Goal: Information Seeking & Learning: Compare options

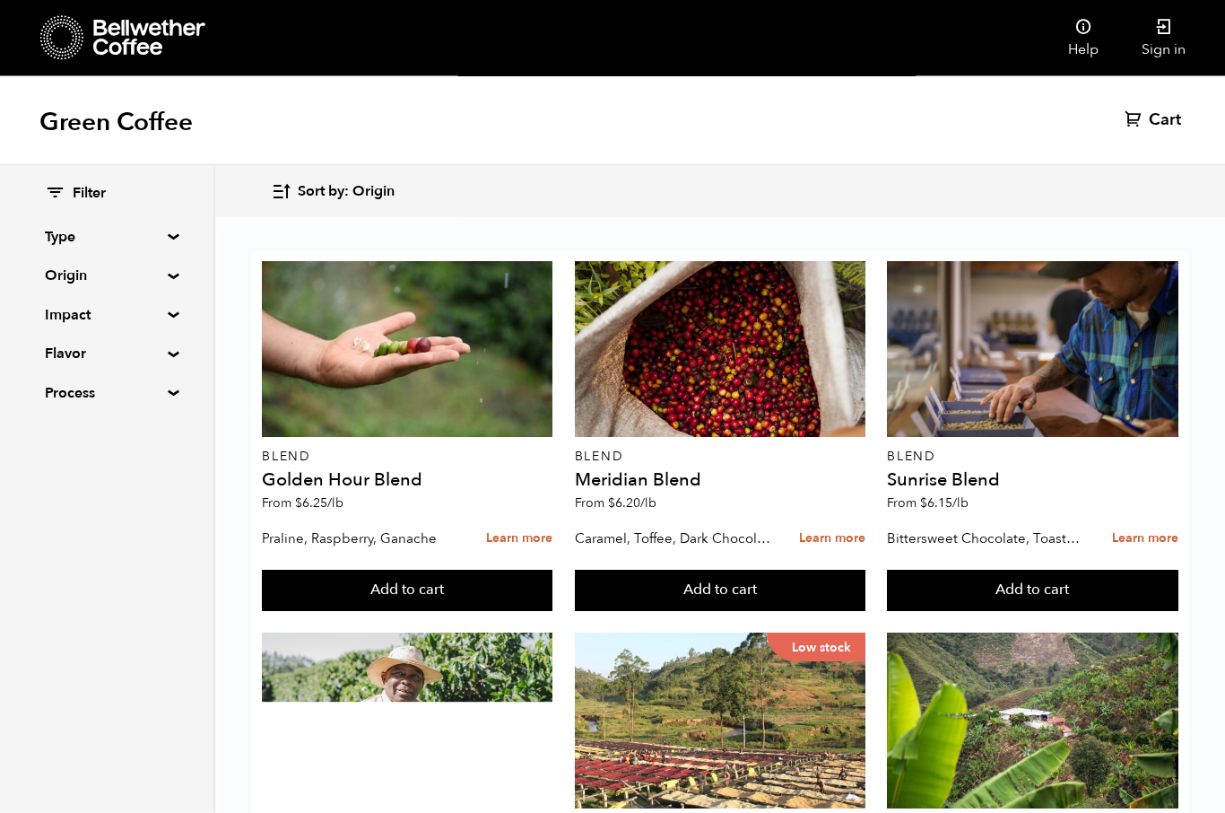
scroll to position [666, 0]
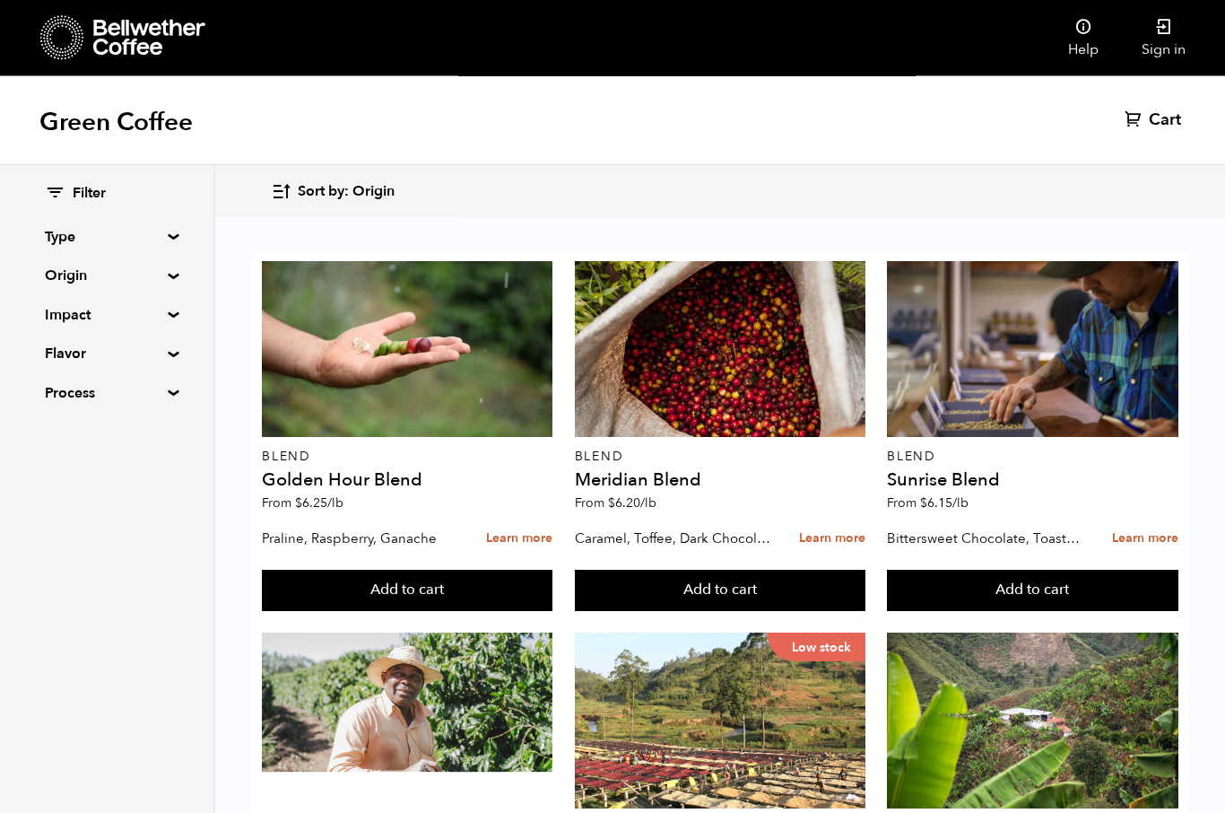
scroll to position [870, 0]
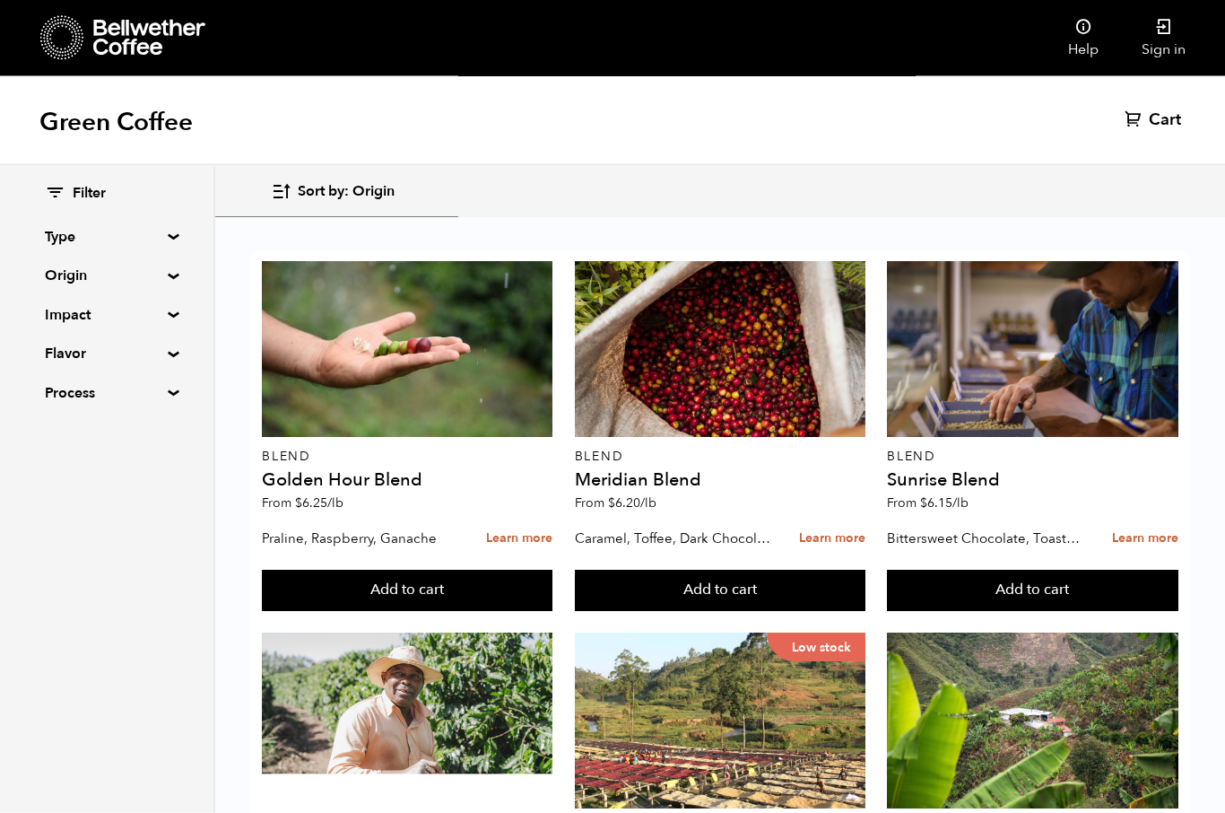
scroll to position [1078, 0]
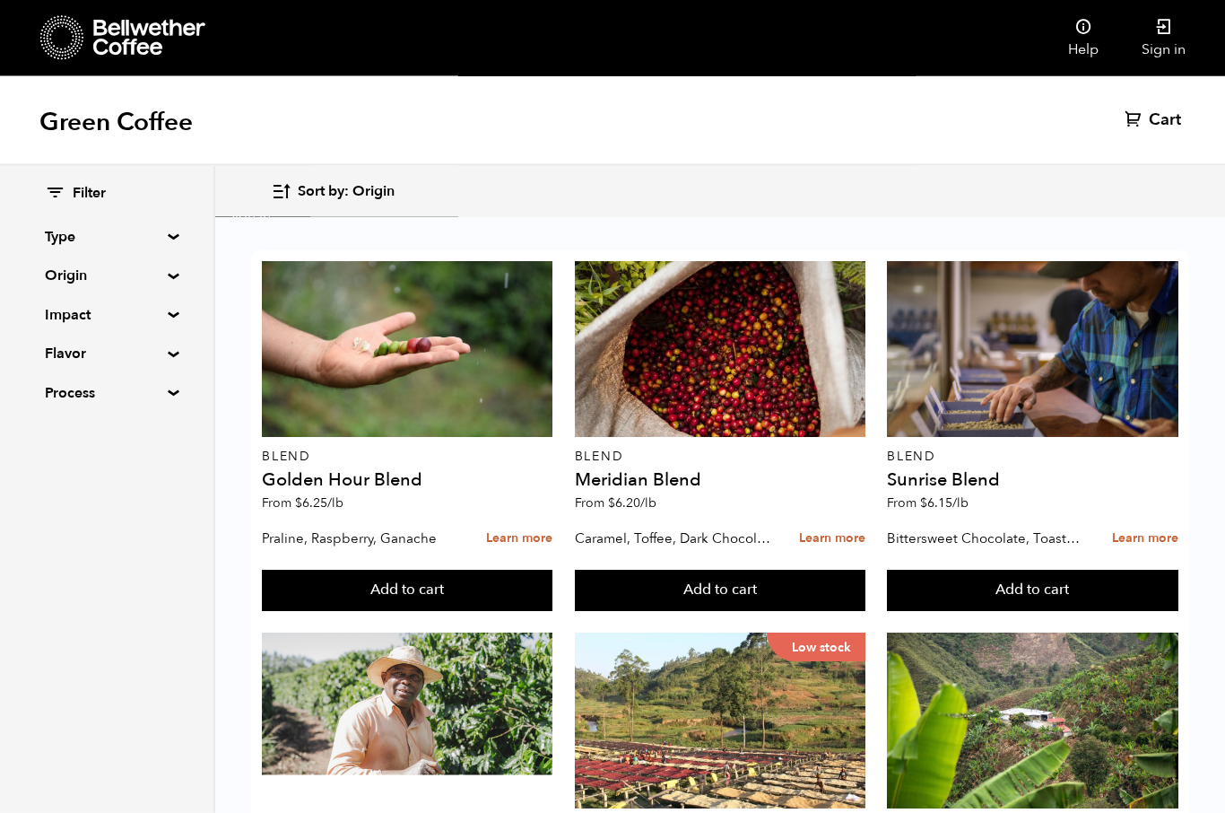
scroll to position [1332, 0]
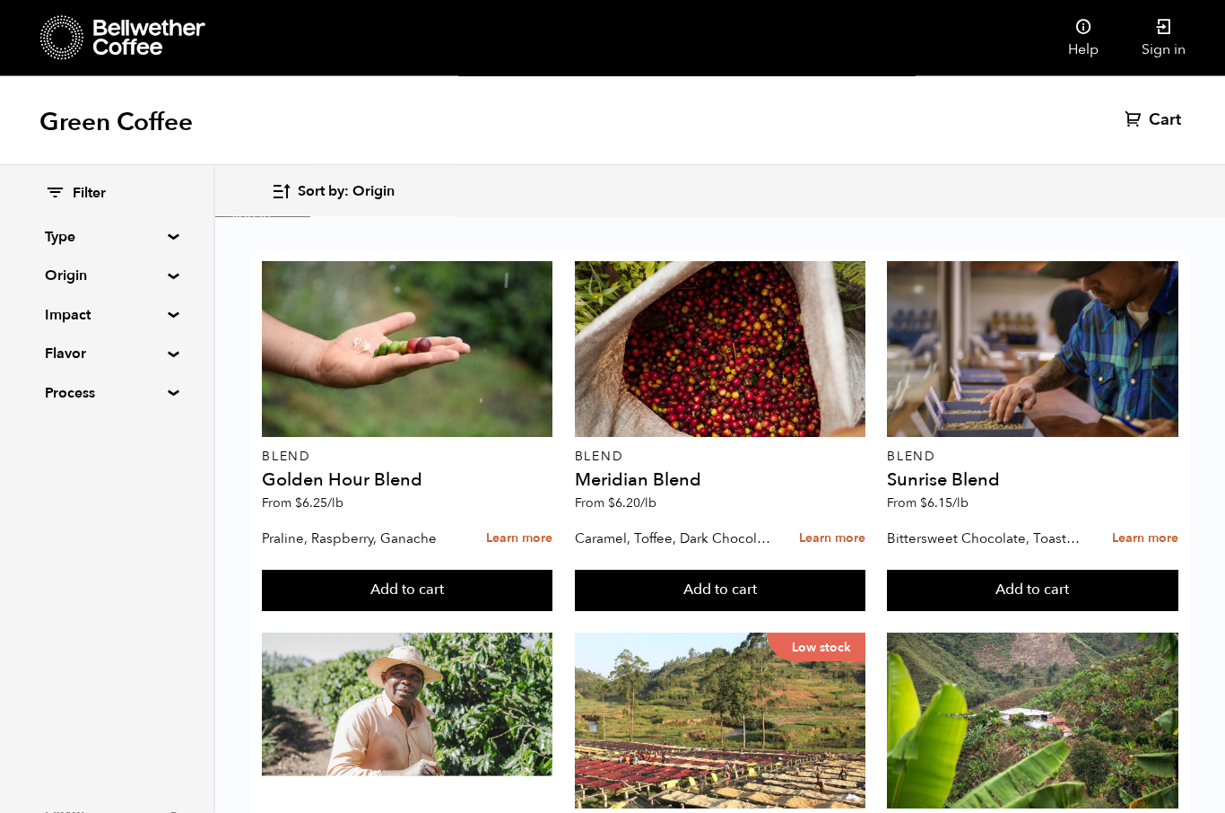
scroll to position [1076, 0]
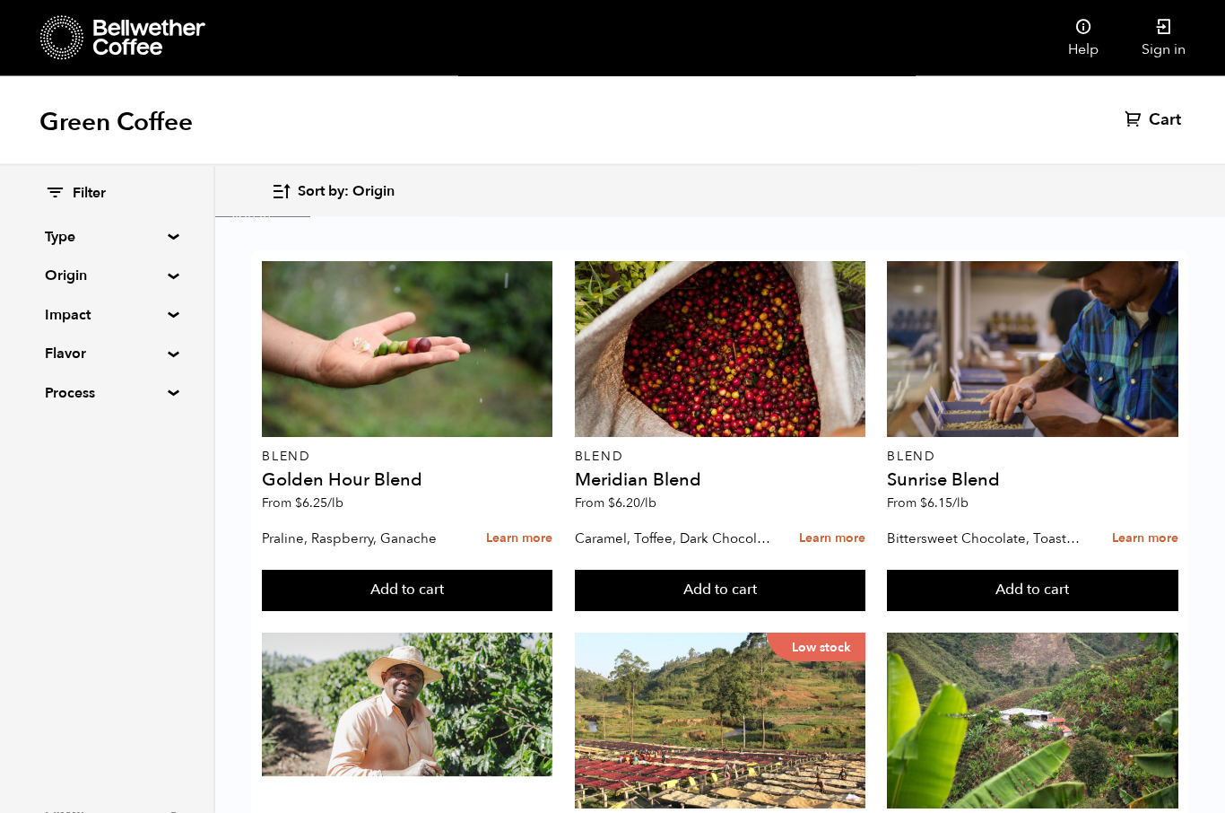
scroll to position [1240, 0]
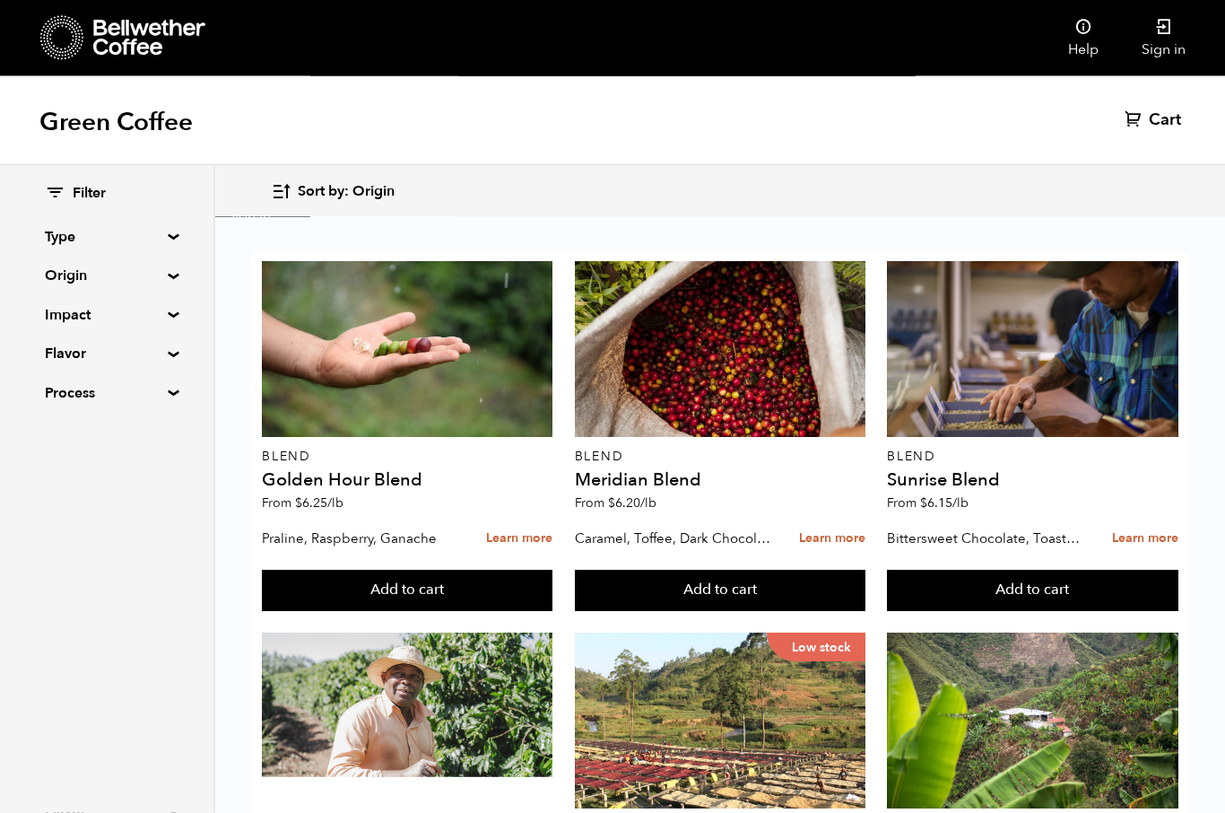
scroll to position [724, 0]
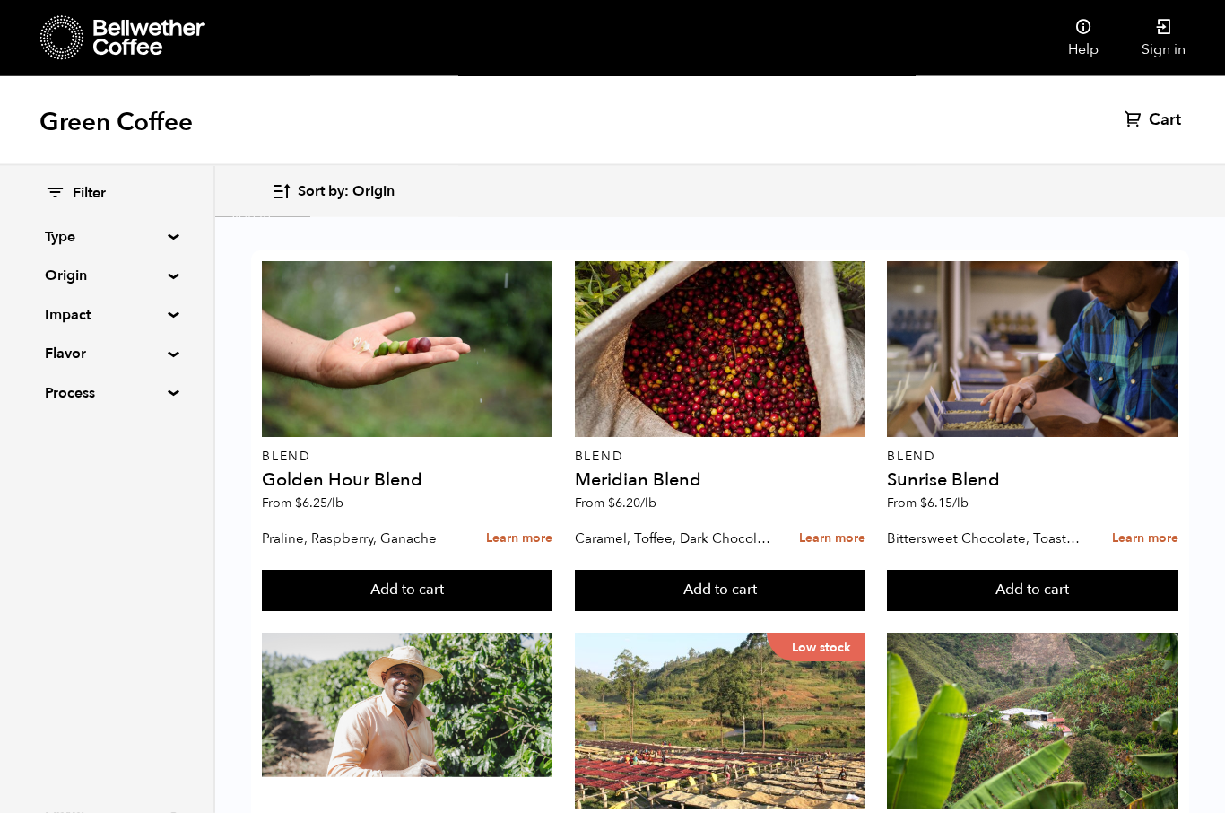
scroll to position [1168, 0]
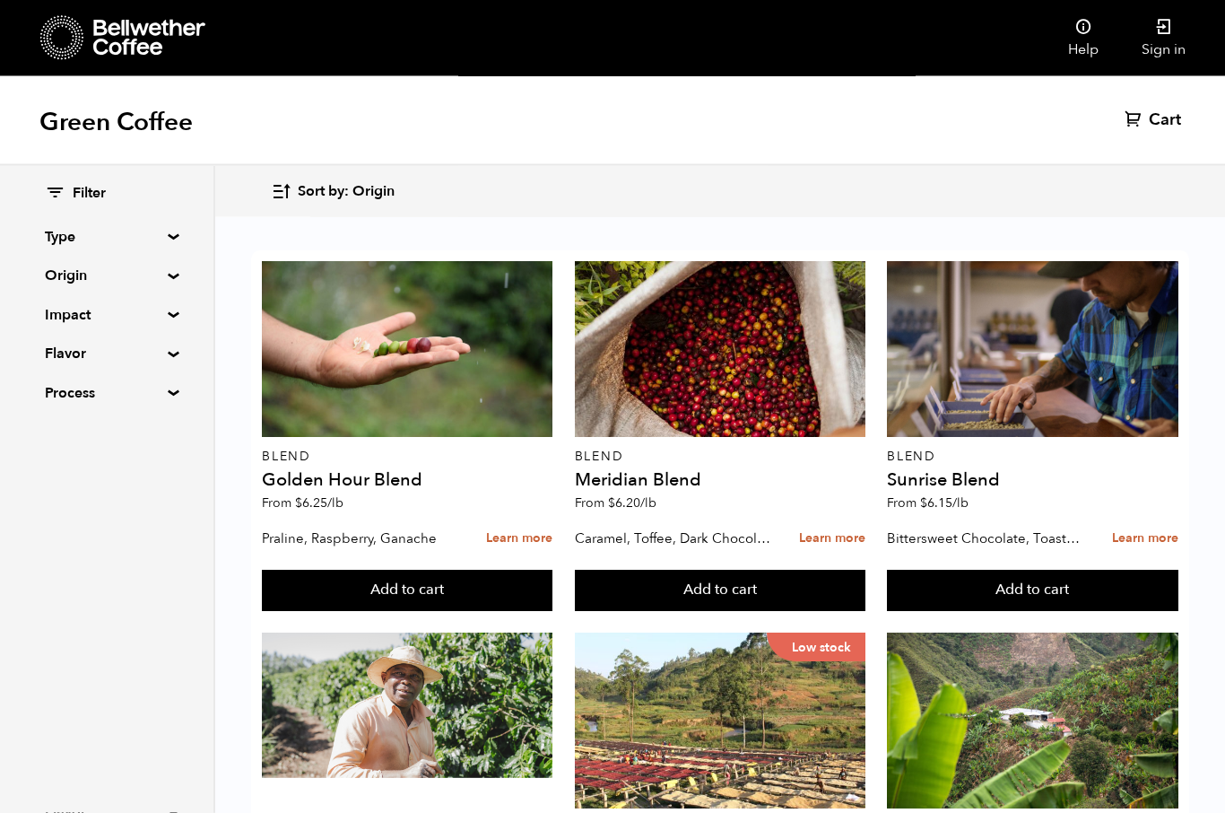
scroll to position [623, 0]
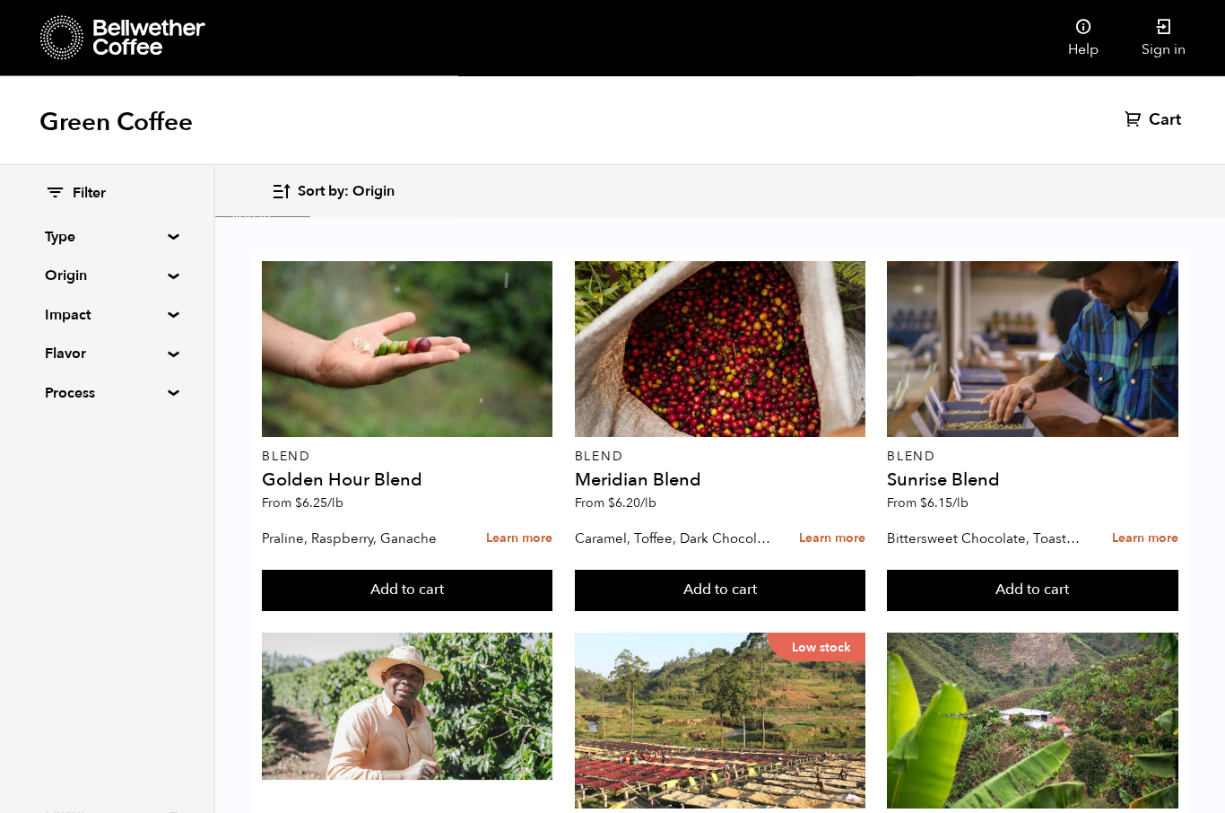
scroll to position [1300, 0]
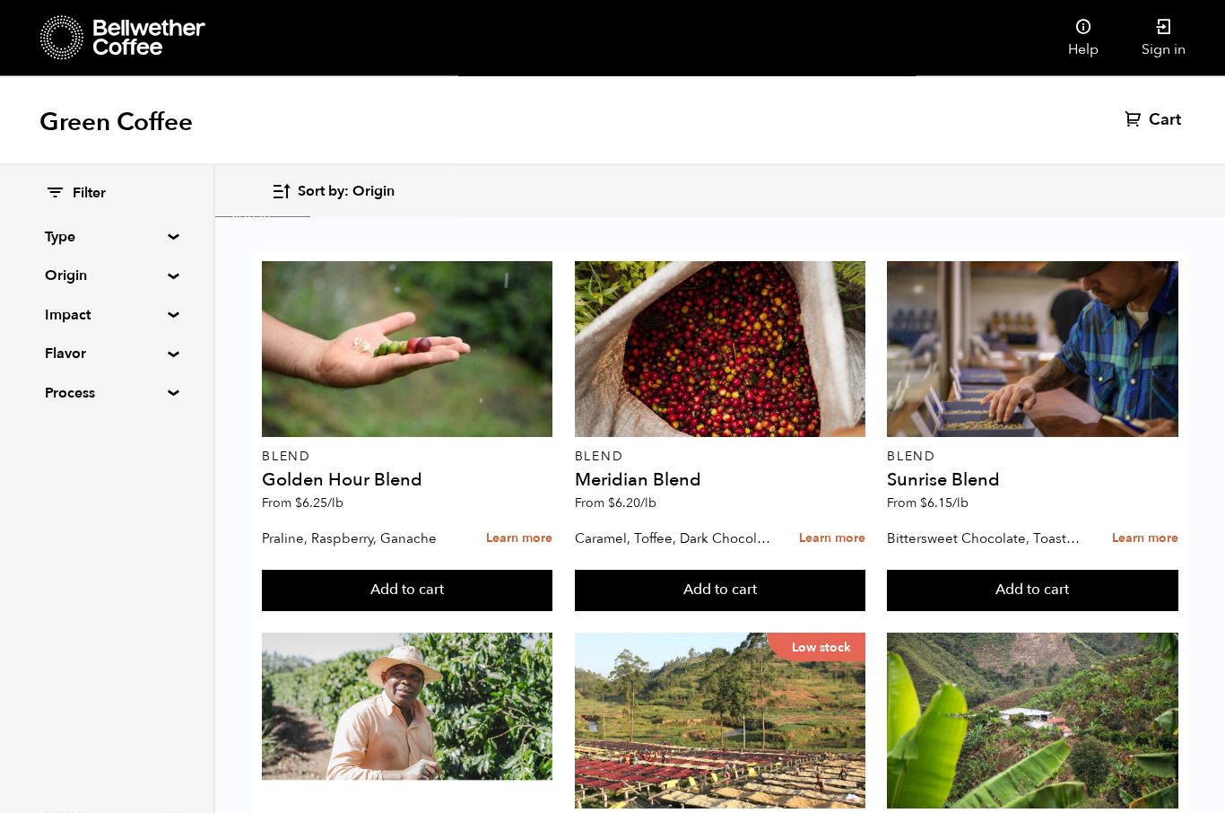
scroll to position [259, 0]
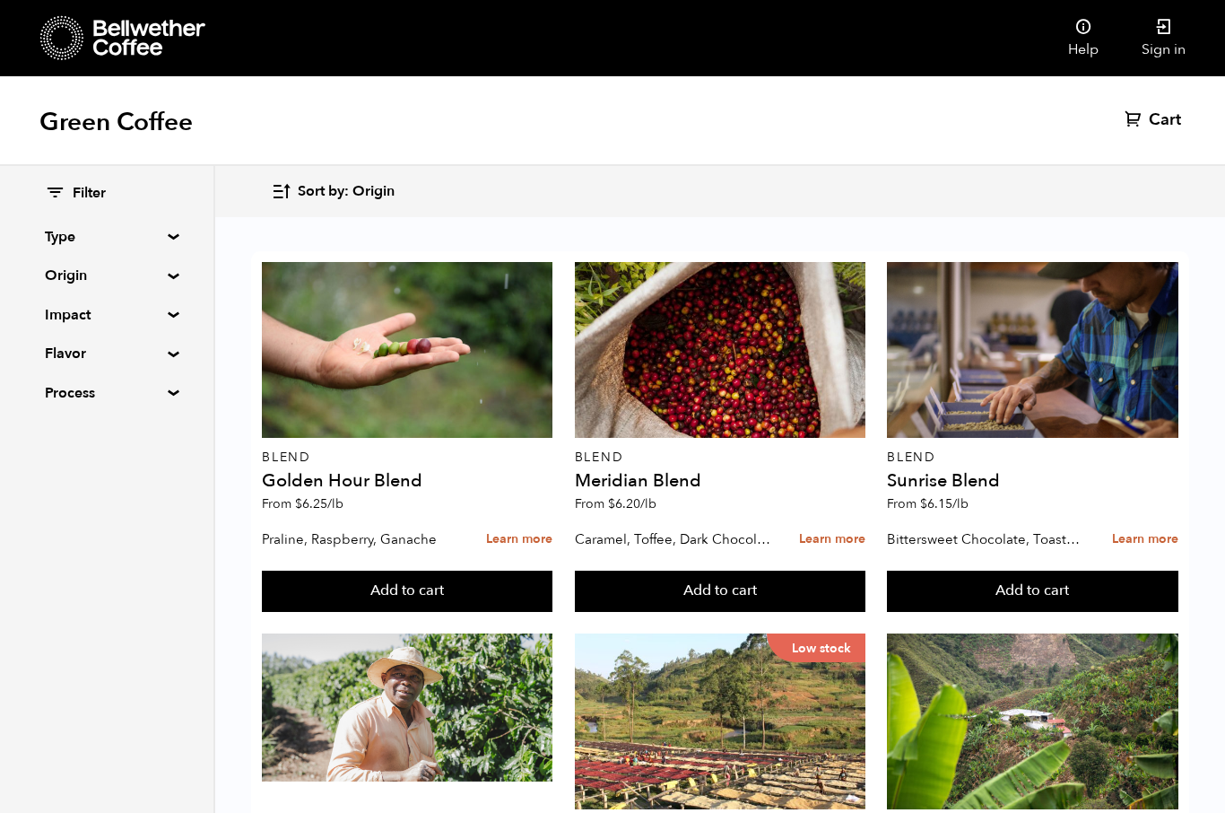
click at [1027, 633] on div at bounding box center [1032, 721] width 291 height 176
click at [413, 633] on div at bounding box center [407, 721] width 291 height 176
click at [416, 633] on div at bounding box center [407, 721] width 291 height 176
click at [399, 633] on div at bounding box center [407, 721] width 291 height 176
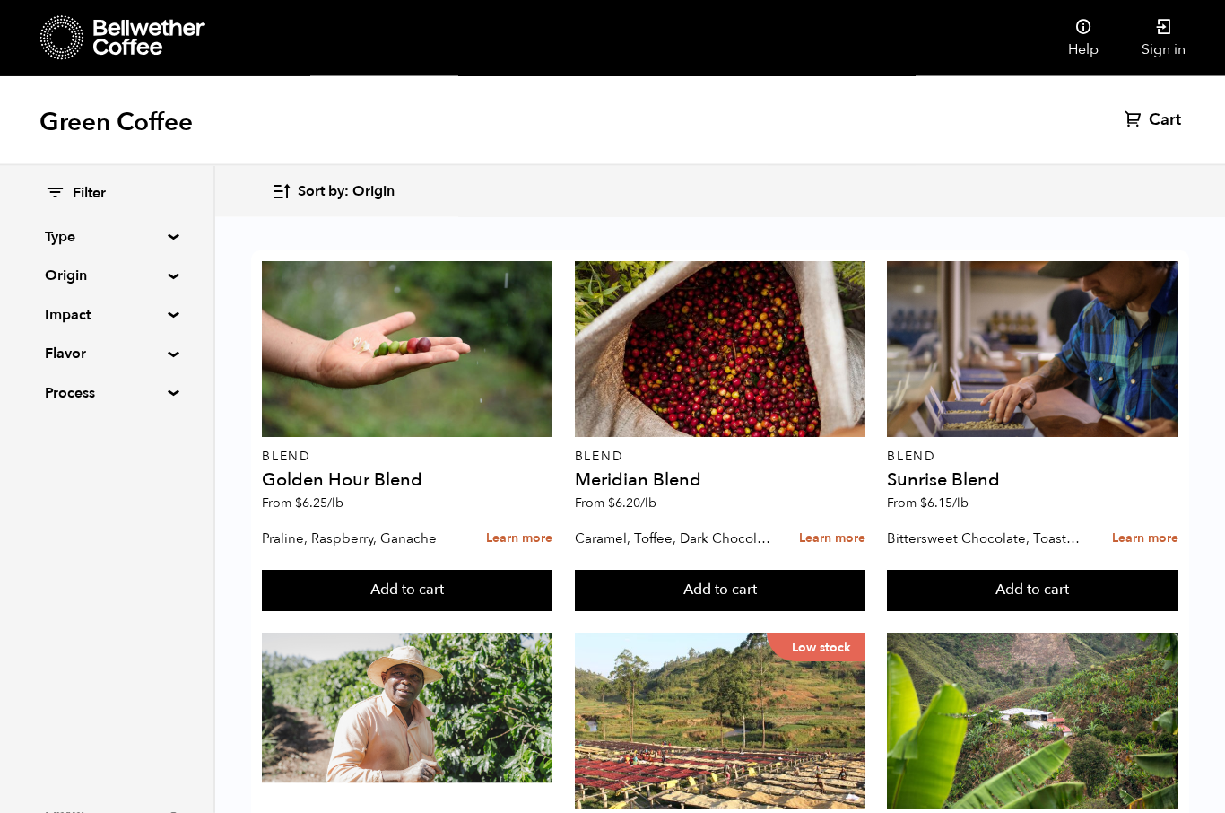
scroll to position [414, 0]
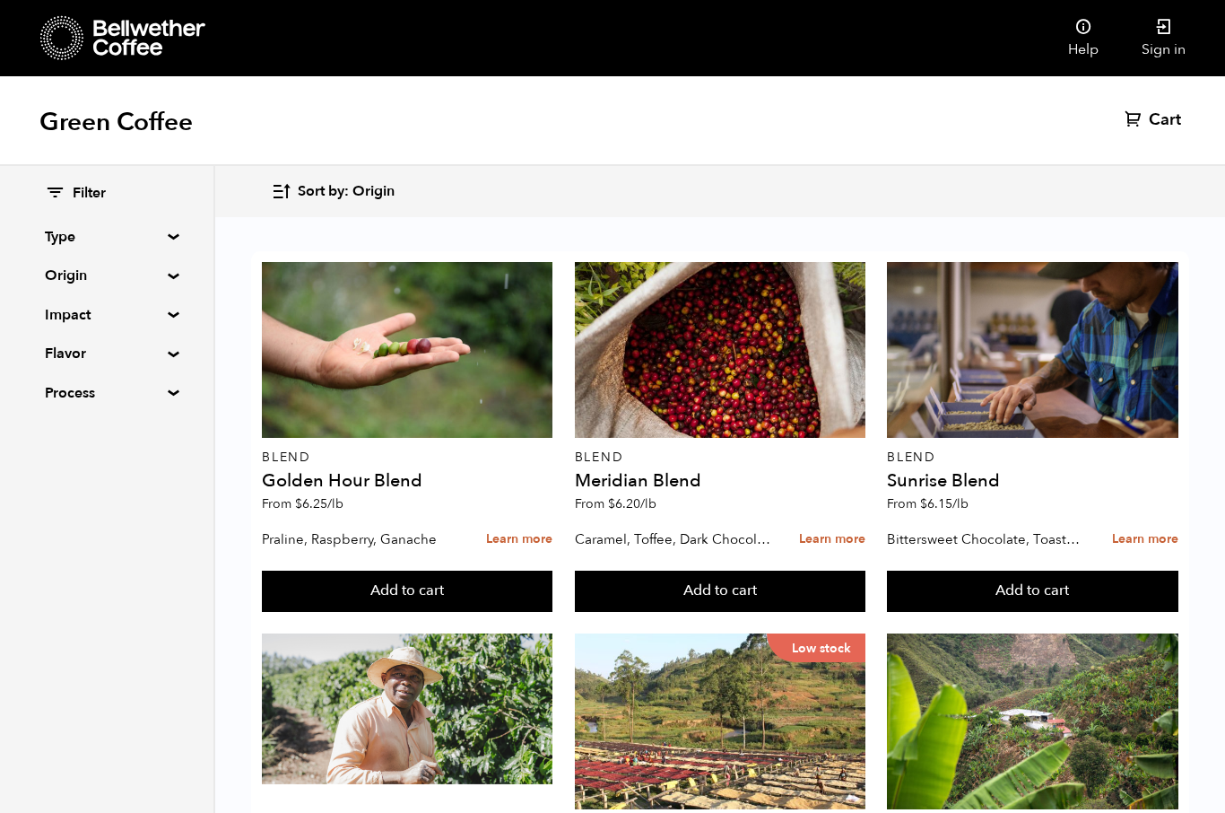
click at [694, 633] on div "Low stock" at bounding box center [720, 721] width 291 height 176
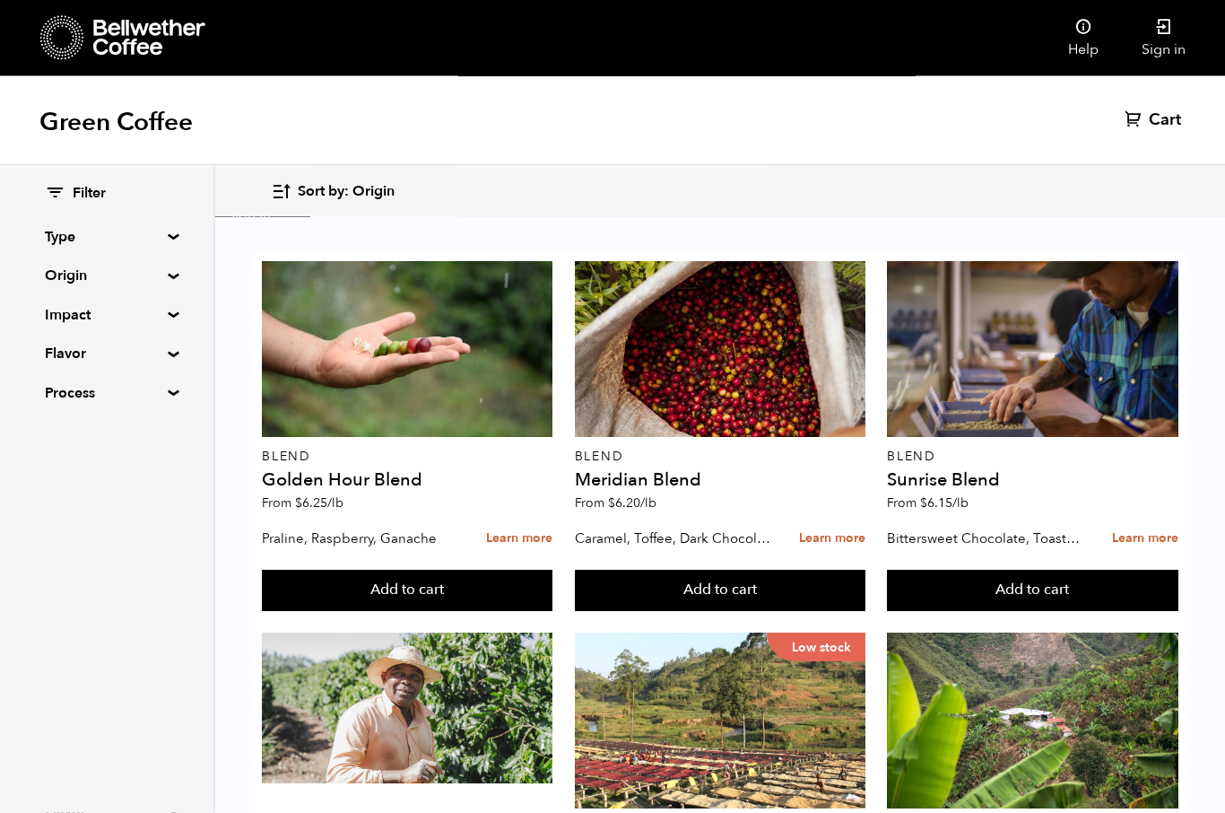
scroll to position [933, 0]
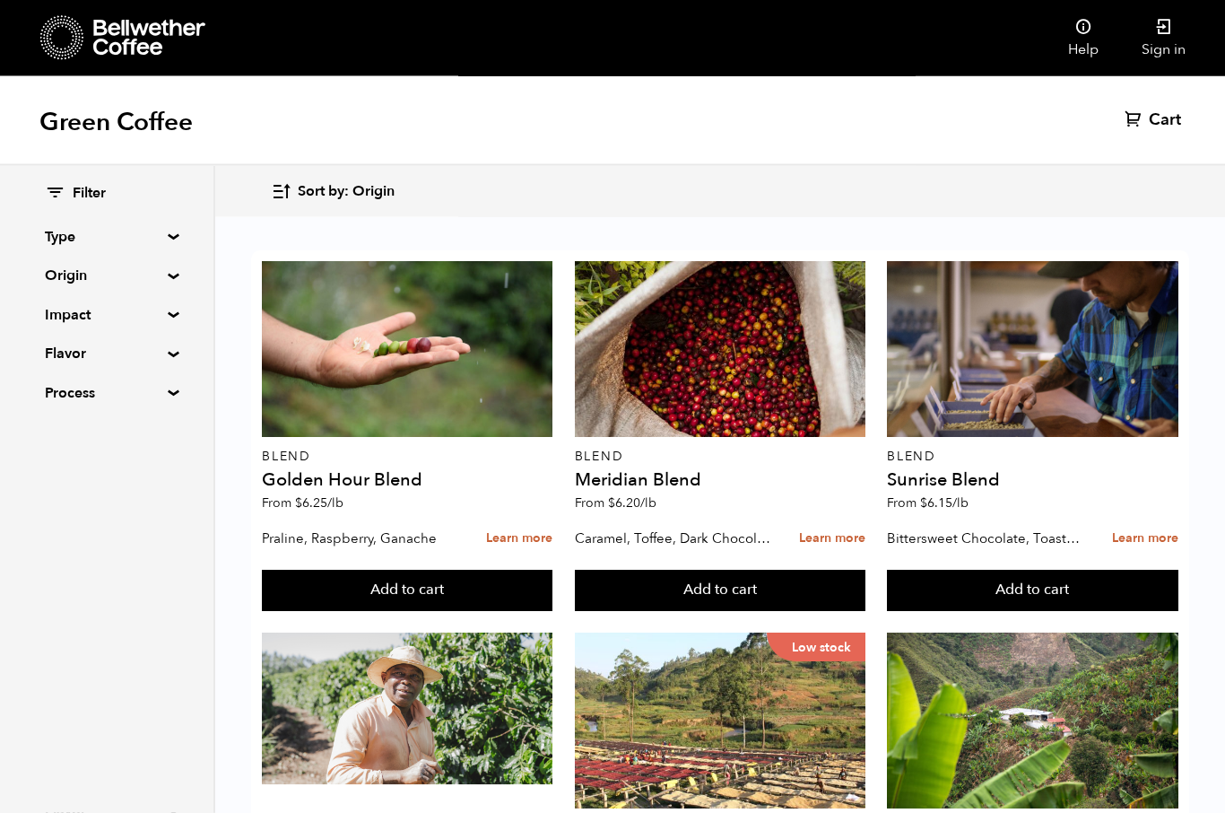
scroll to position [0, 0]
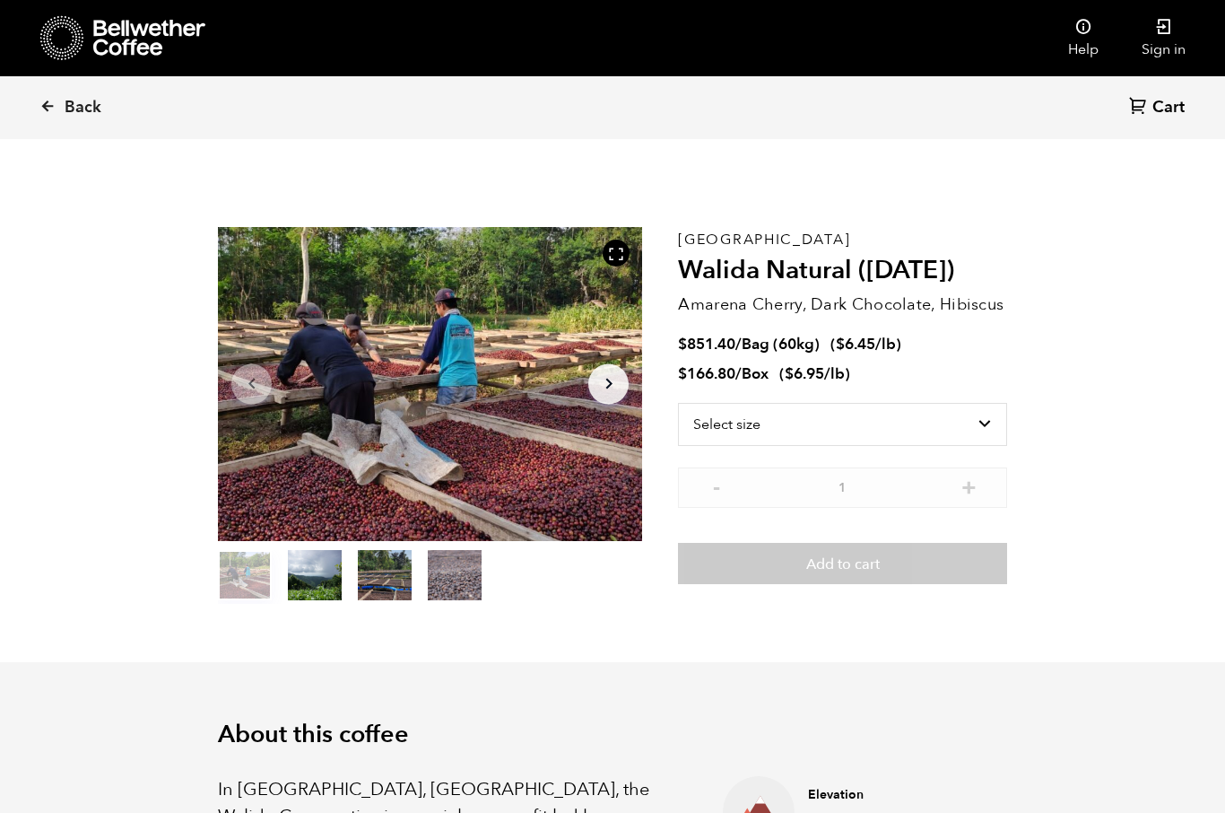
scroll to position [780, 768]
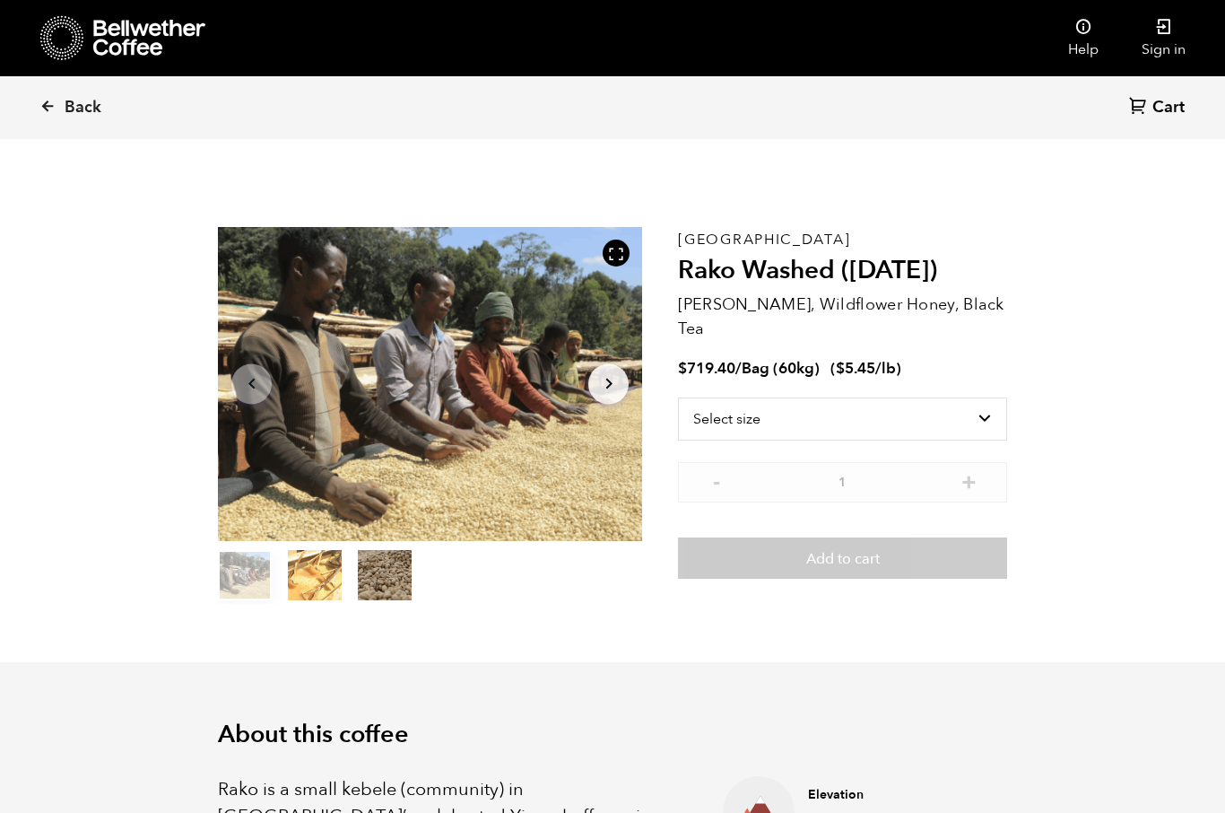
scroll to position [780, 768]
click at [833, 397] on select "Select size Bag (60kg) (132 lbs)" at bounding box center [842, 418] width 329 height 43
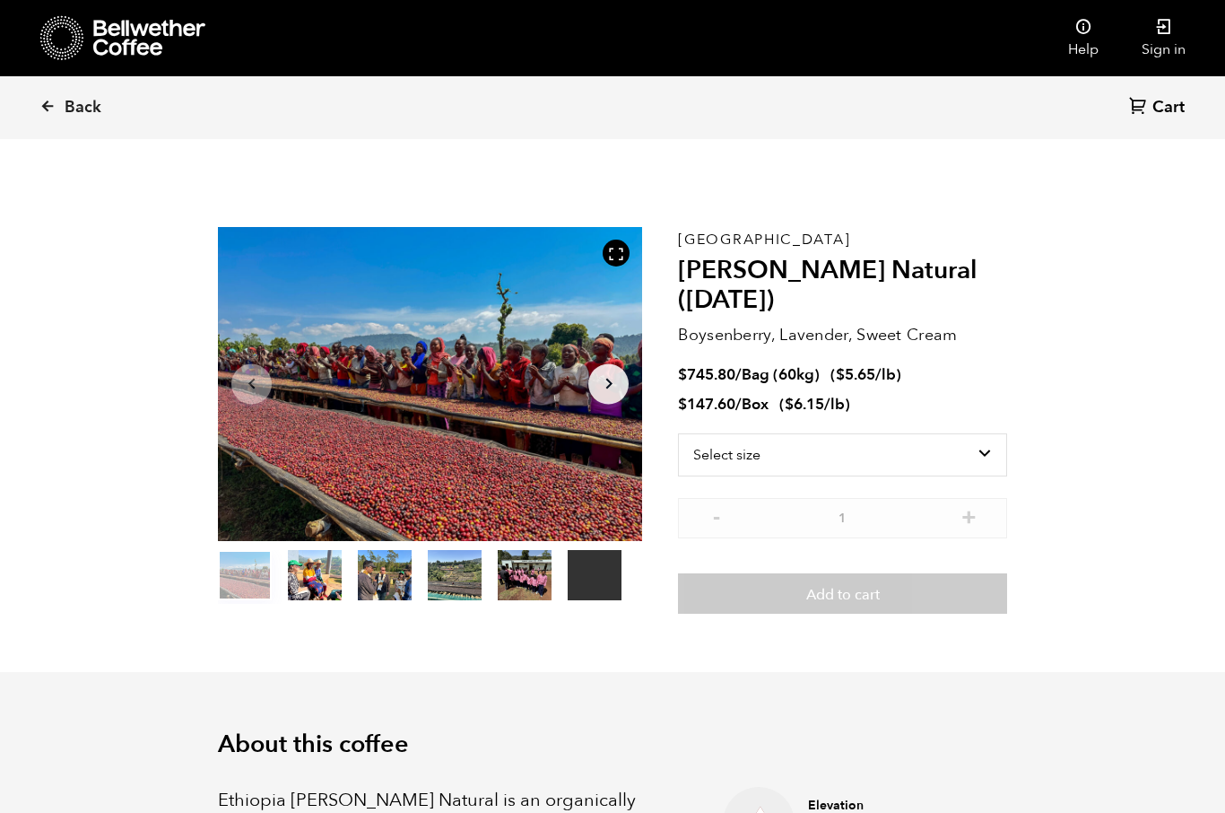
scroll to position [780, 768]
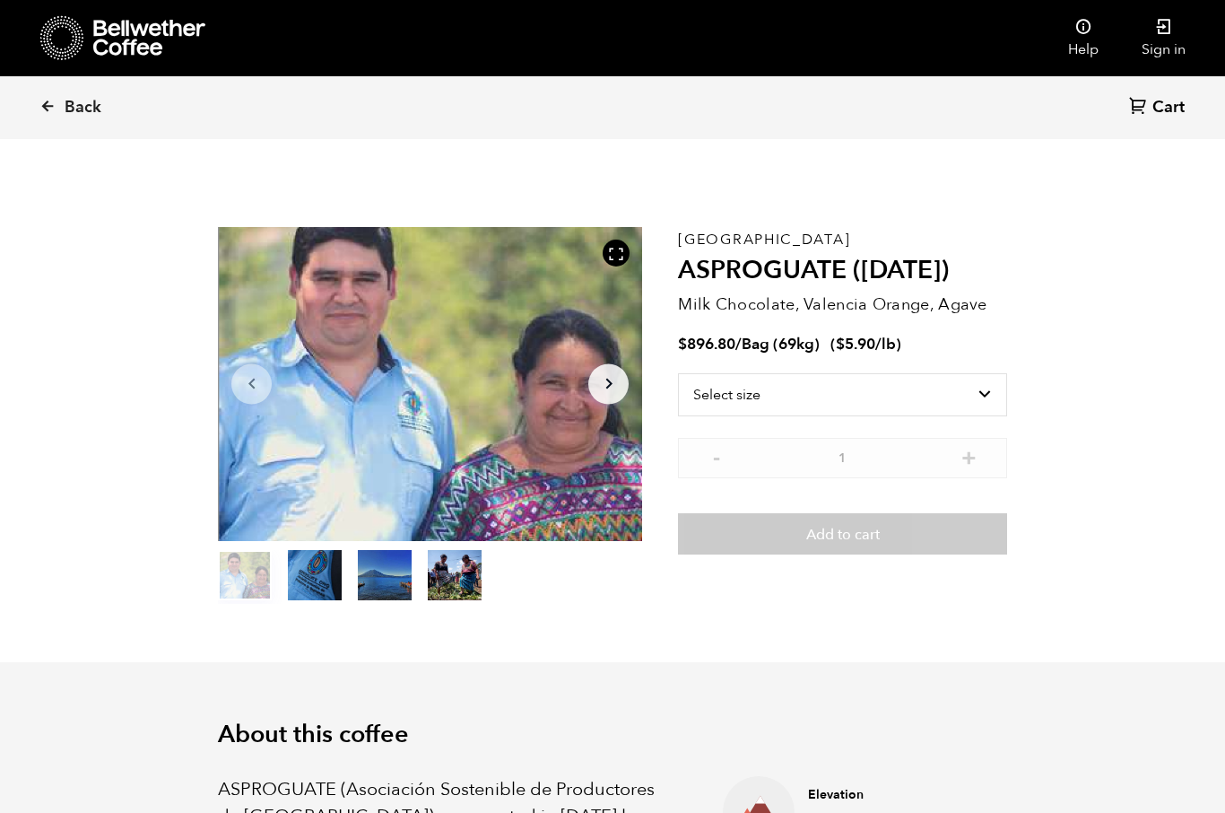
scroll to position [780, 768]
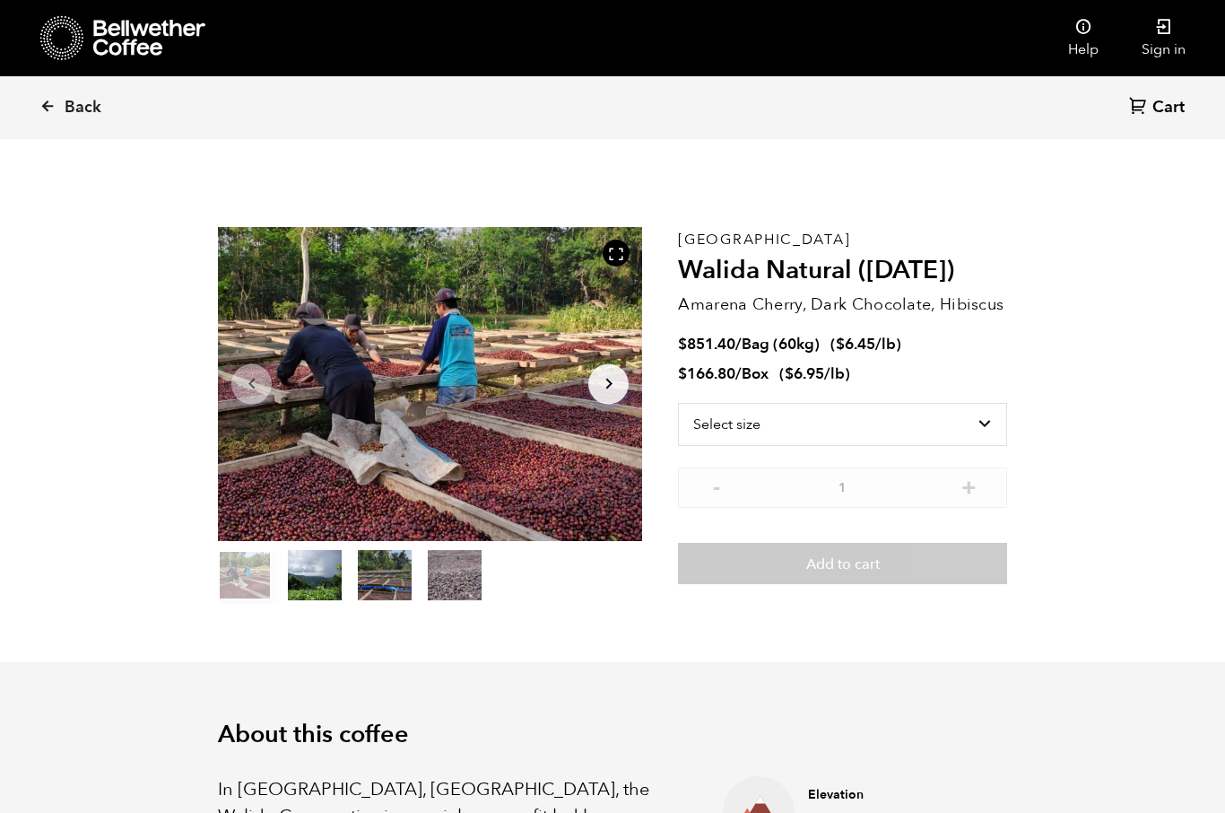
scroll to position [780, 768]
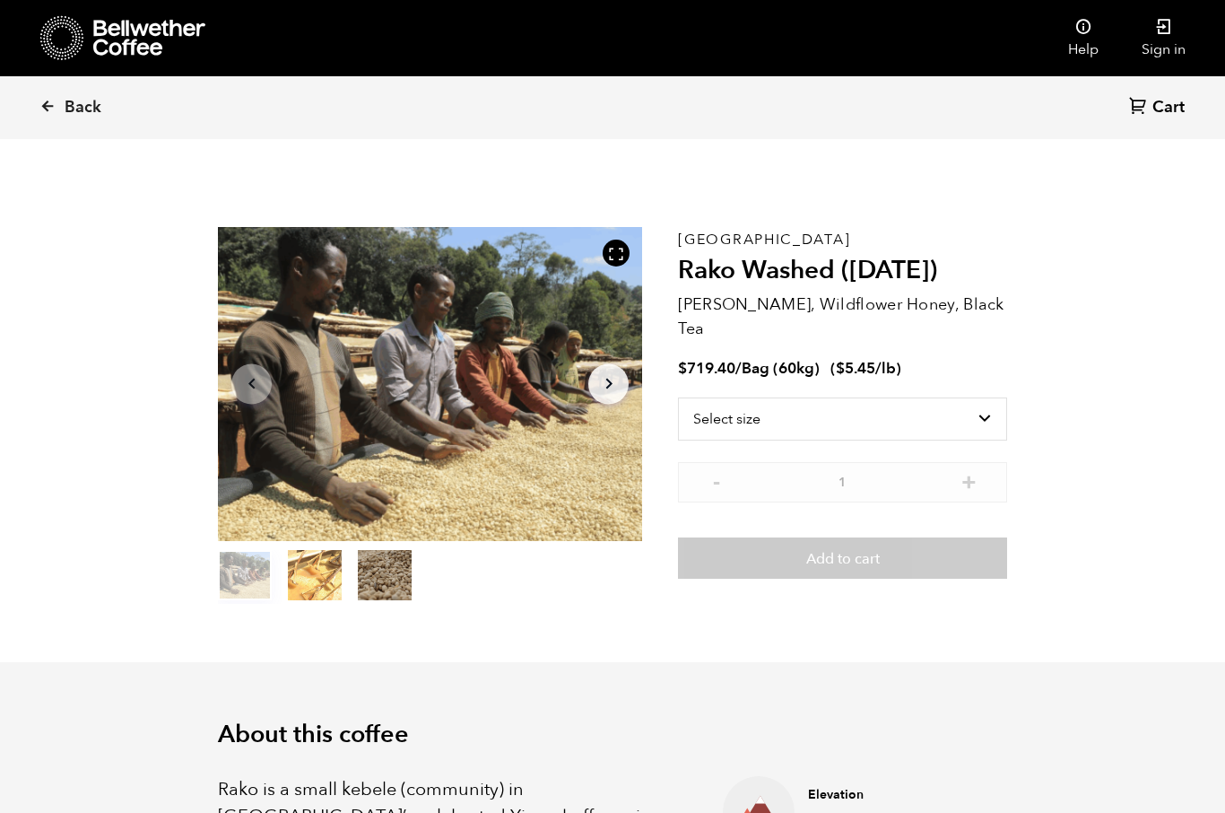
scroll to position [780, 768]
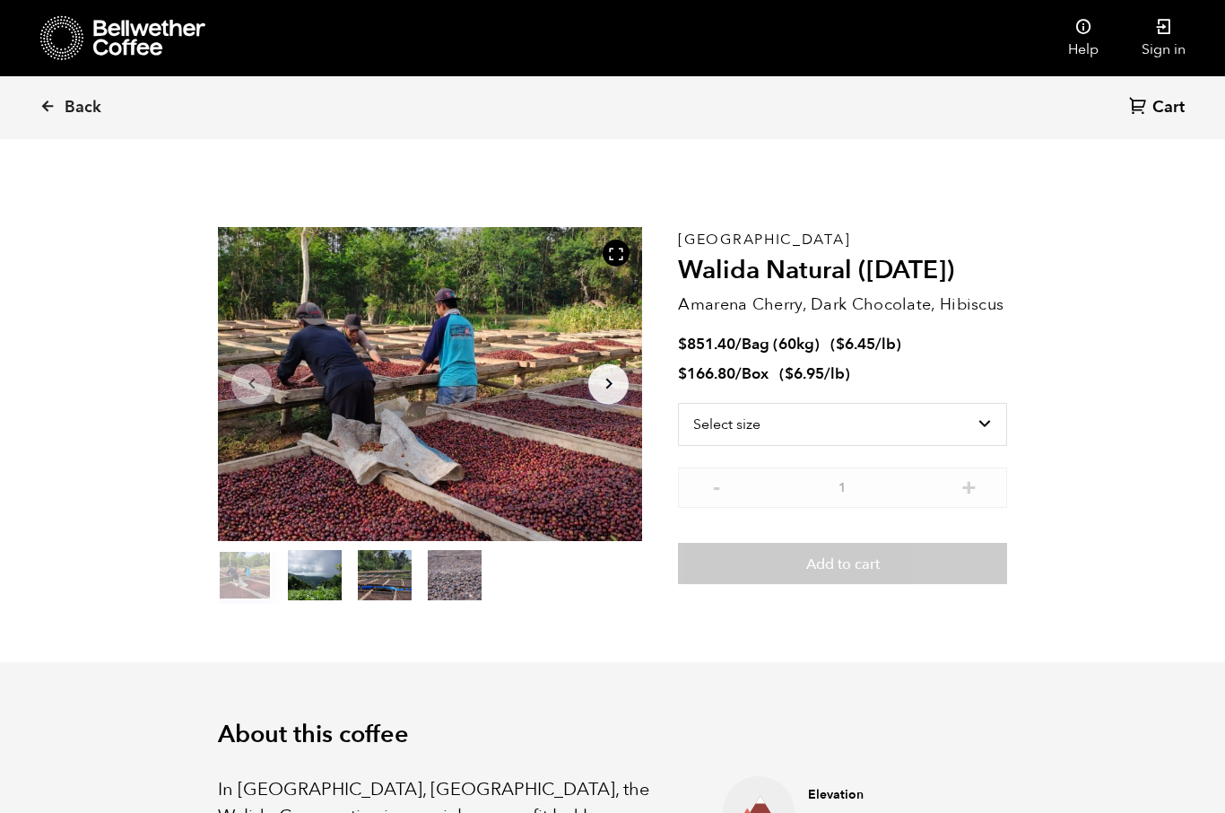
scroll to position [780, 768]
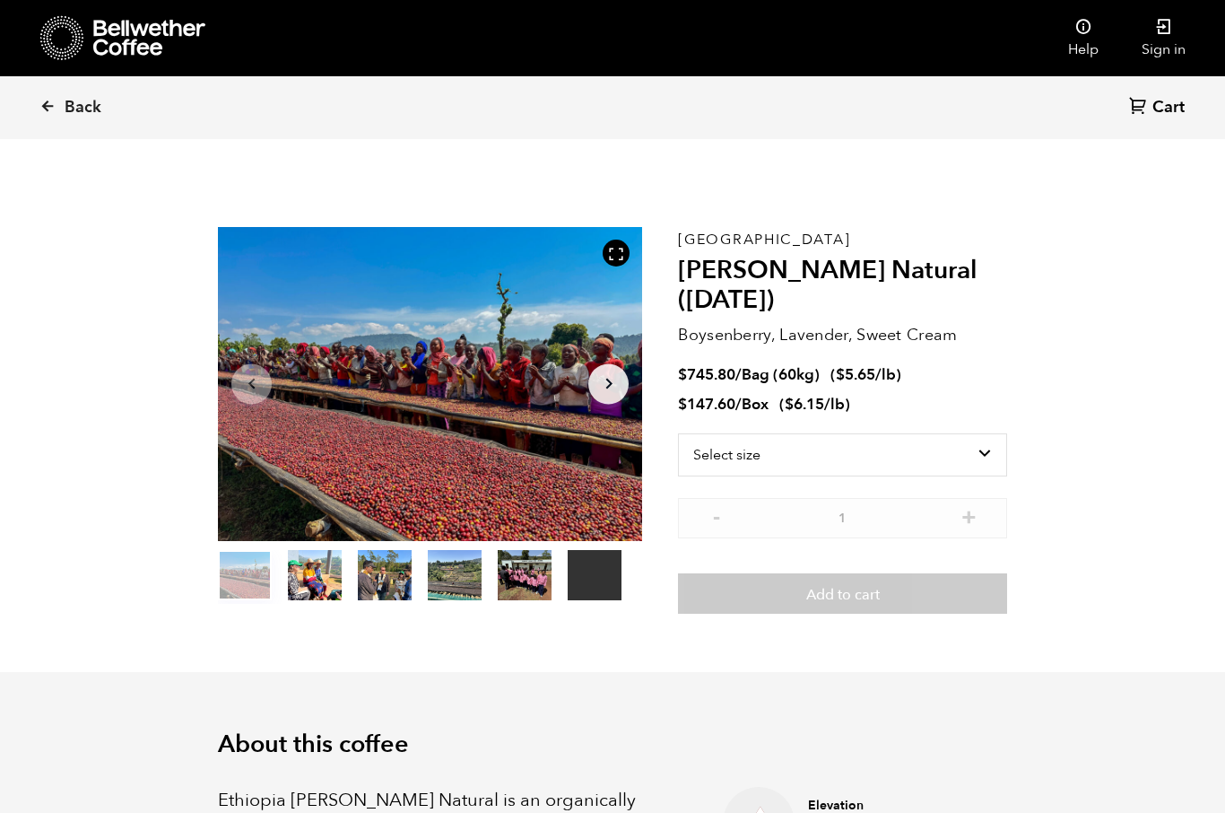
scroll to position [780, 768]
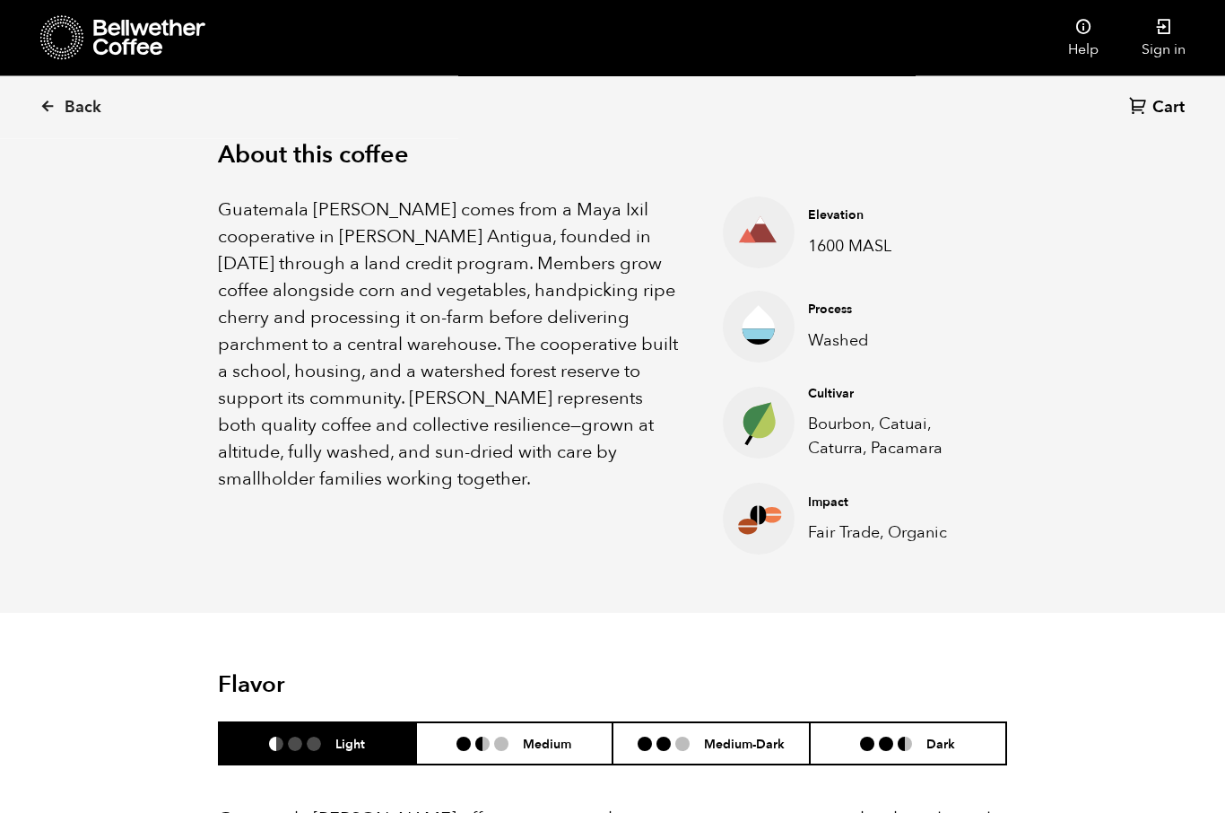
scroll to position [575, 0]
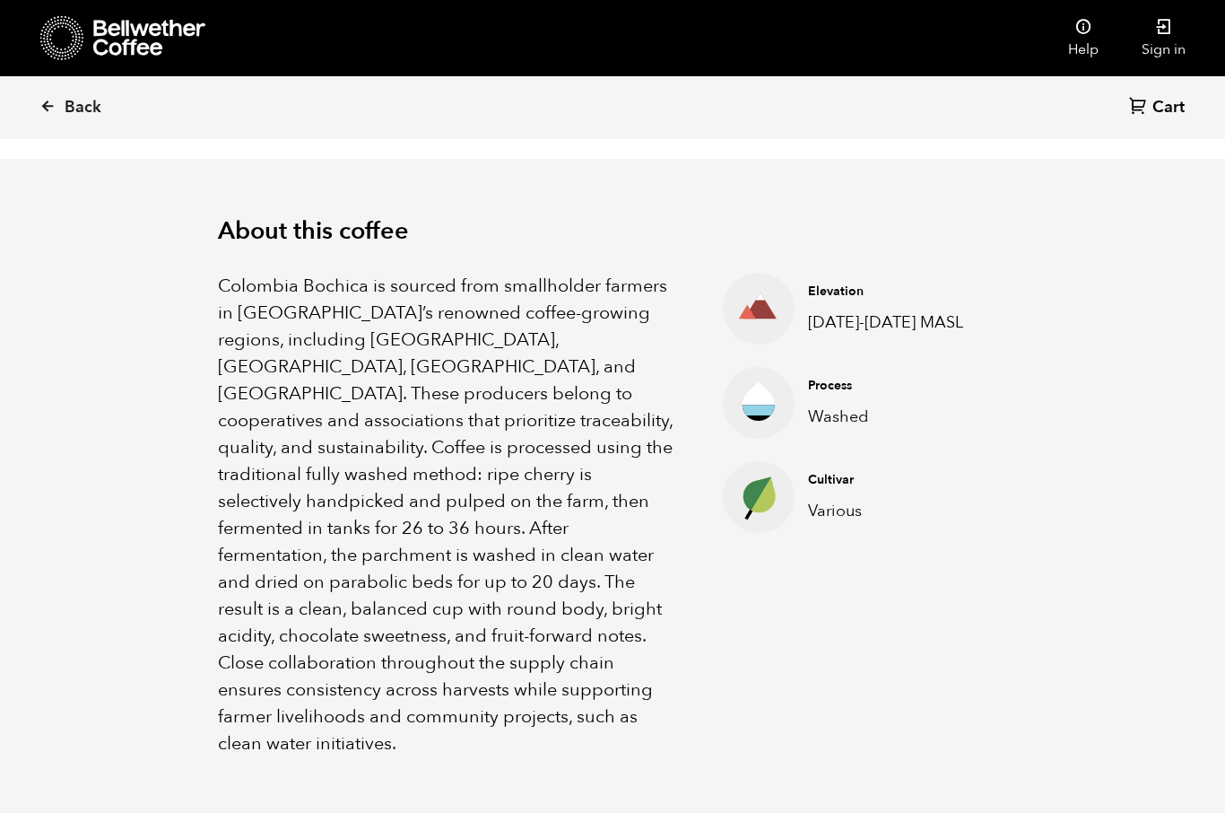
scroll to position [500, 0]
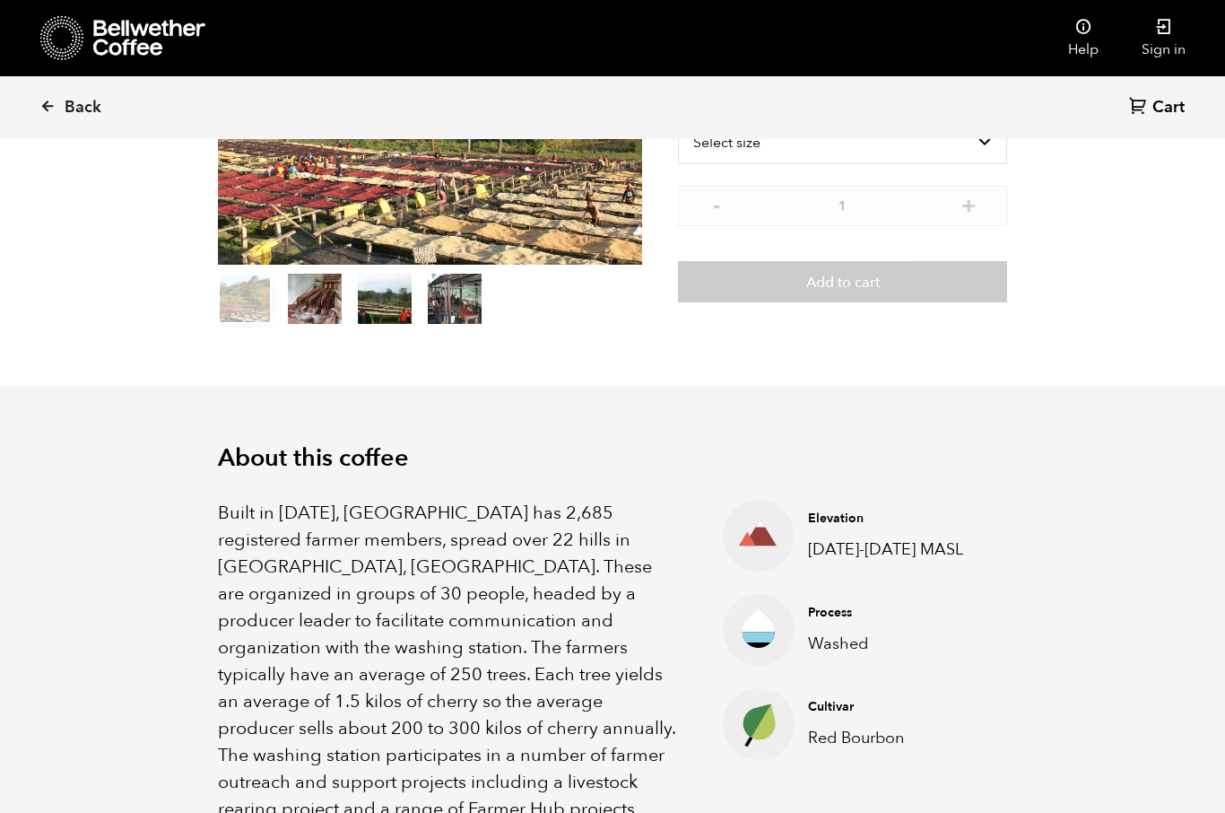
scroll to position [259, 0]
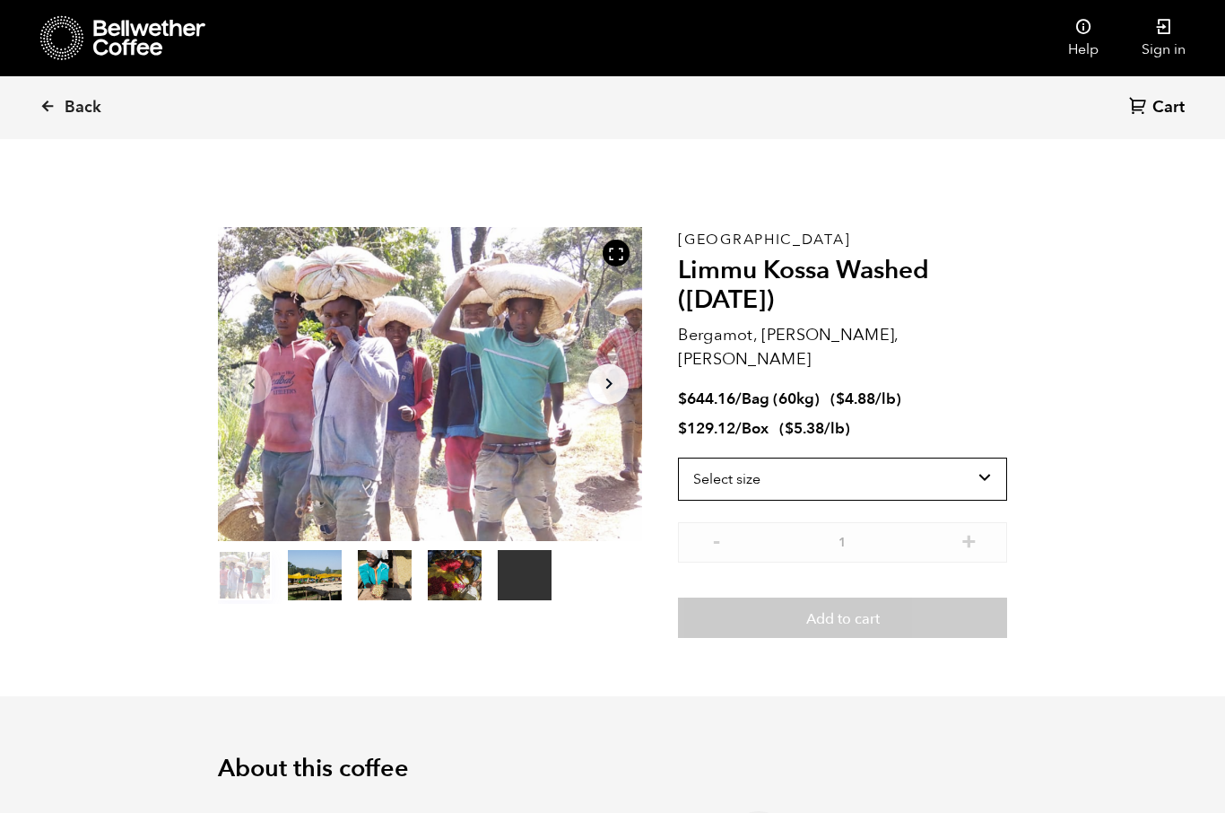
click at [925, 457] on select "Select size Bag (60kg) (132 lbs) Box (24 lbs)" at bounding box center [842, 478] width 329 height 43
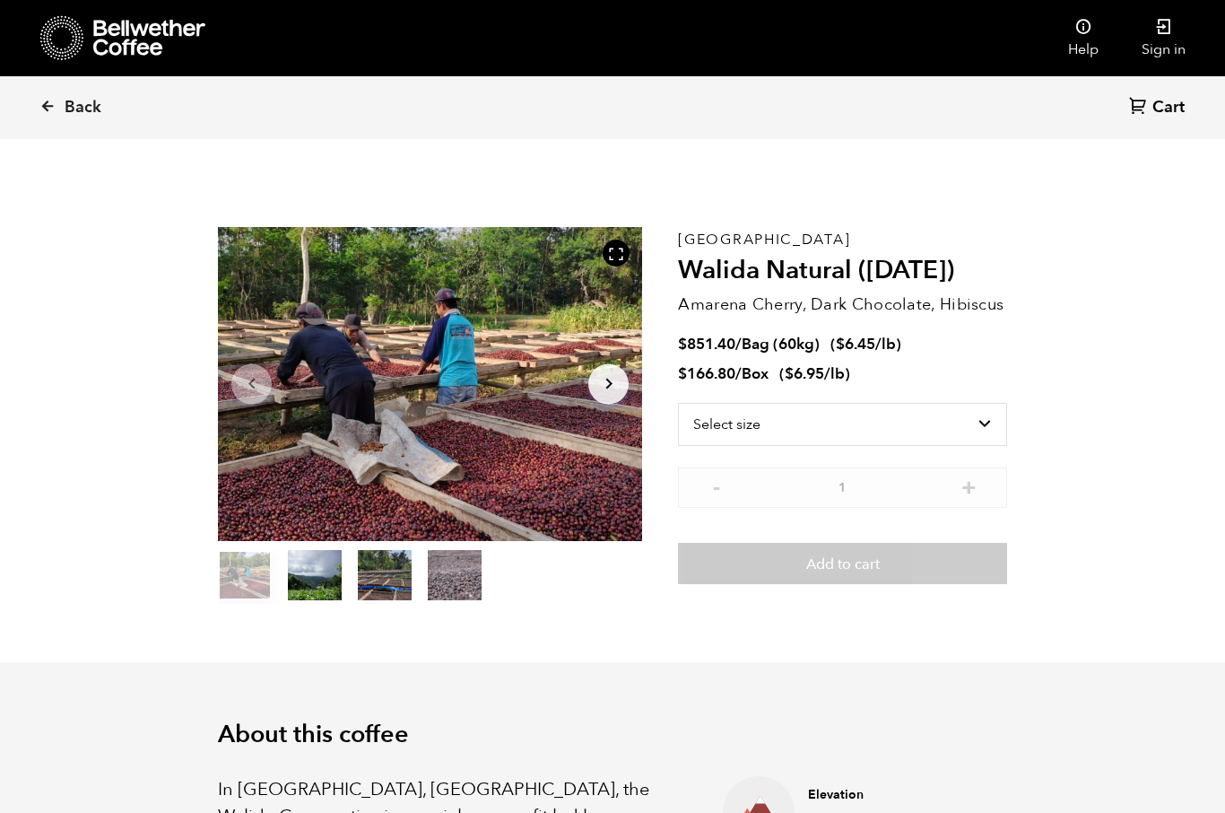
click at [302, 582] on button "item 1" at bounding box center [315, 578] width 54 height 50
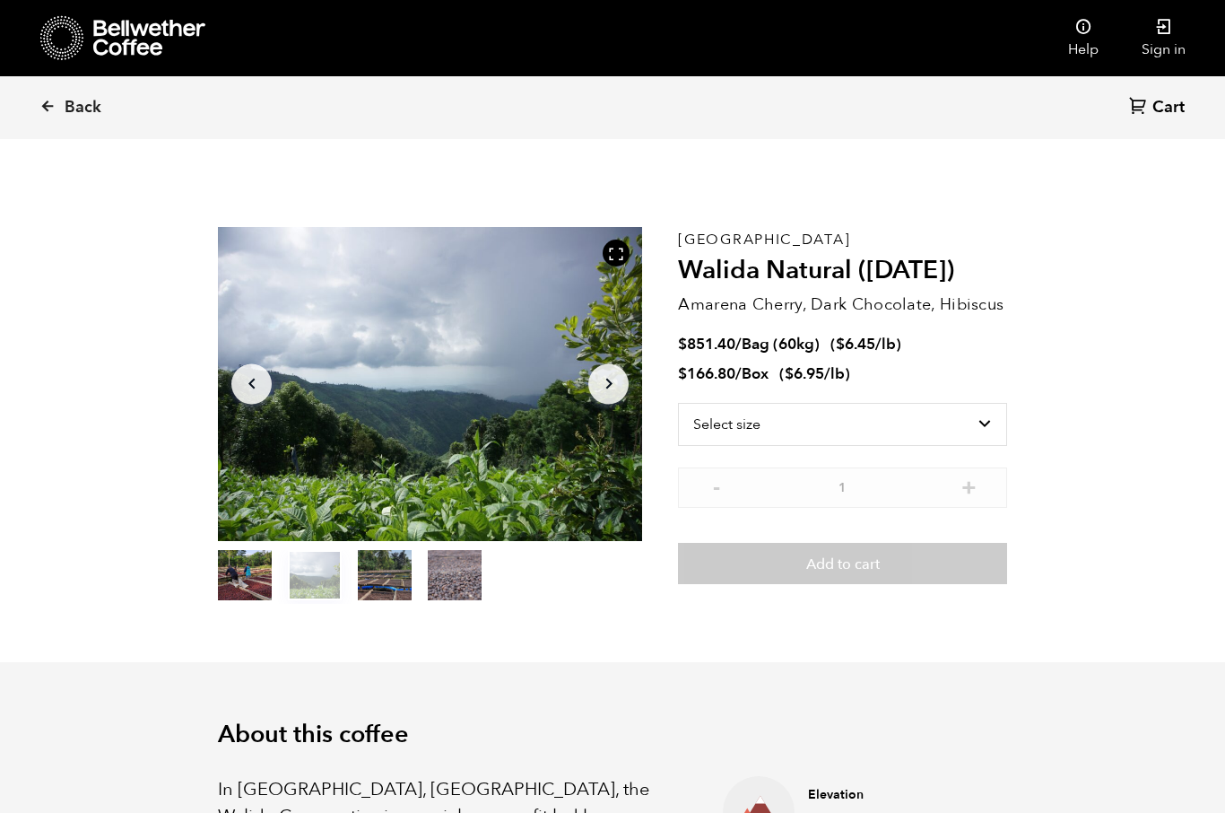
click at [377, 579] on button "item 2" at bounding box center [385, 578] width 54 height 50
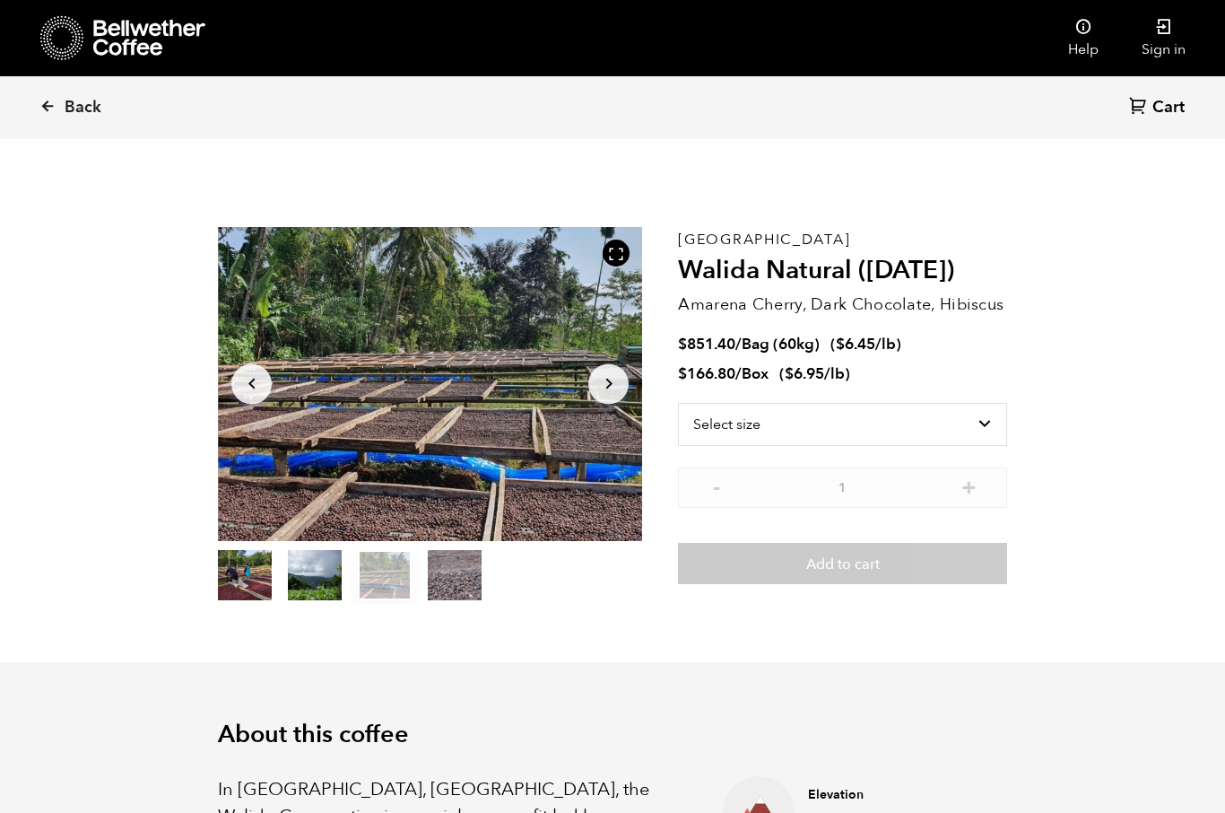
click at [445, 571] on button "item 3" at bounding box center [455, 578] width 54 height 50
